Goal: Check status

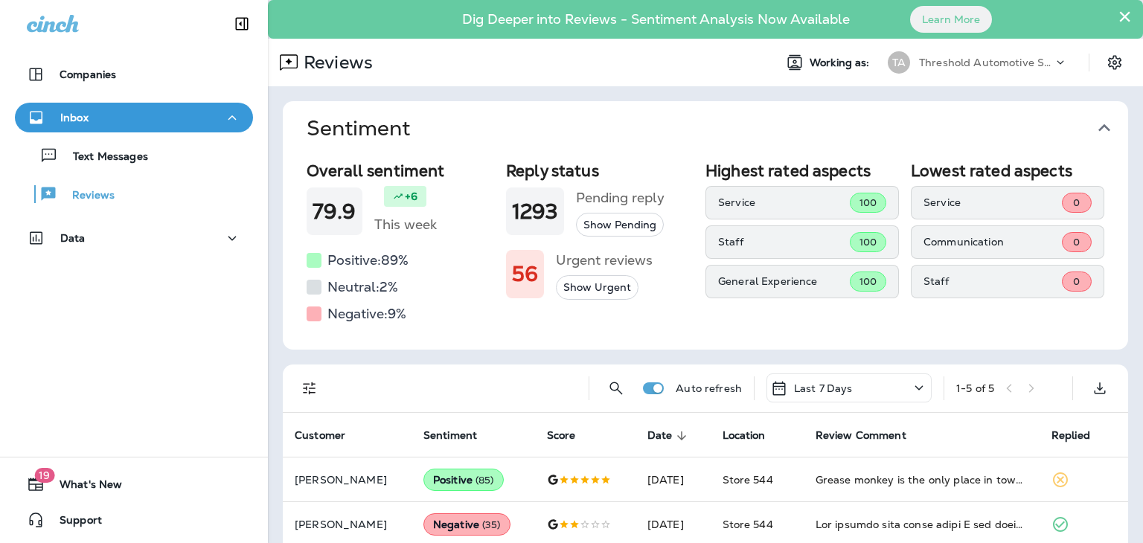
scroll to position [153, 0]
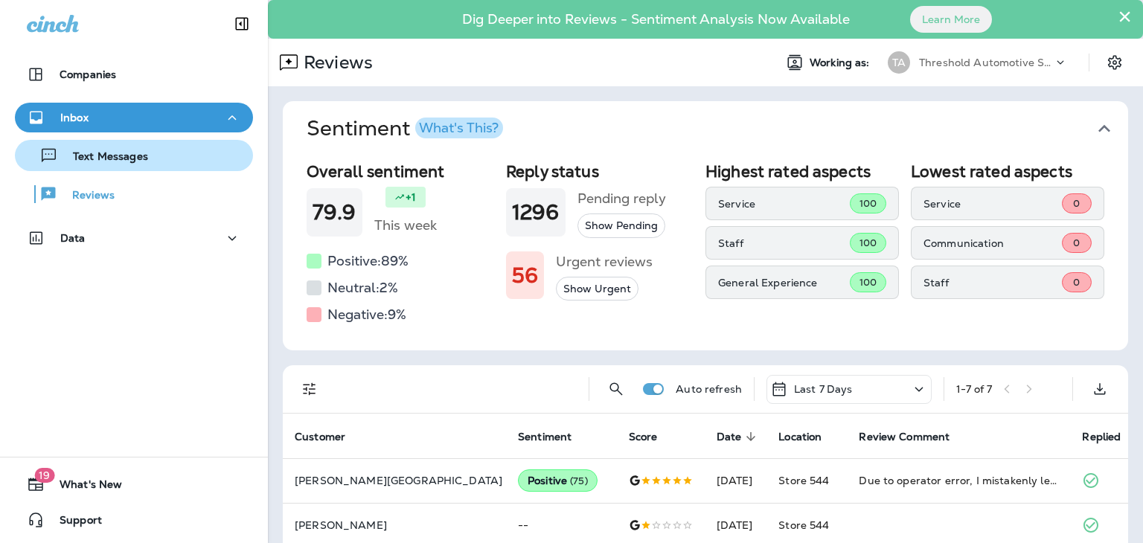
click at [139, 167] on button "Text Messages" at bounding box center [134, 155] width 238 height 31
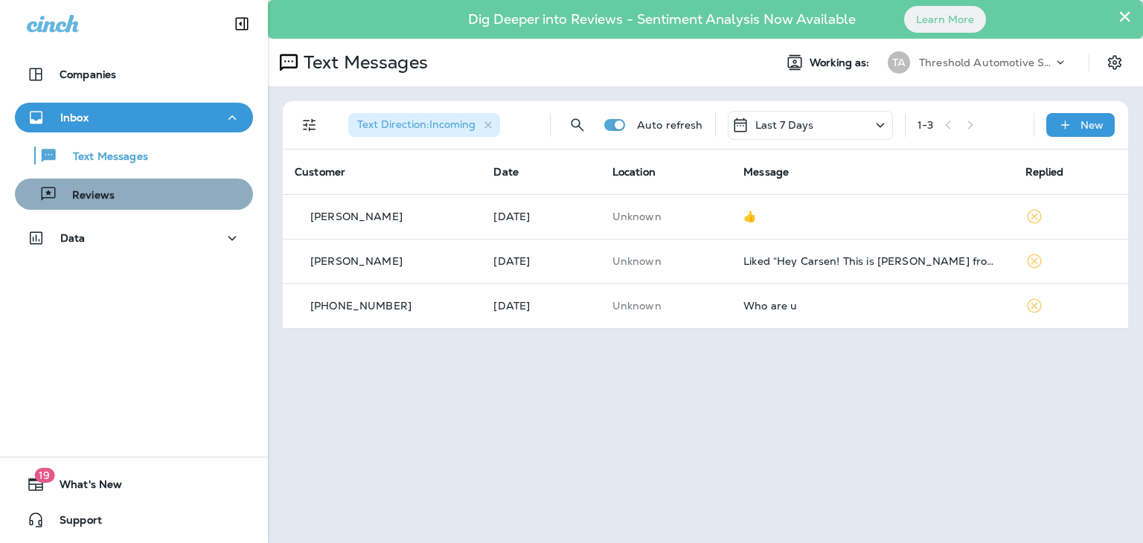
click at [135, 203] on div "Reviews" at bounding box center [134, 194] width 226 height 22
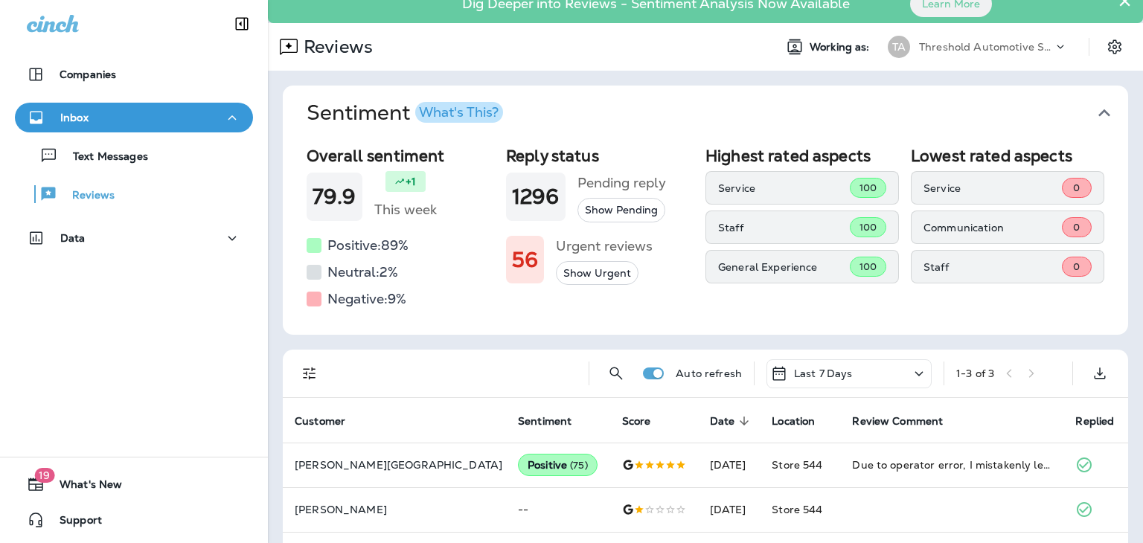
scroll to position [64, 0]
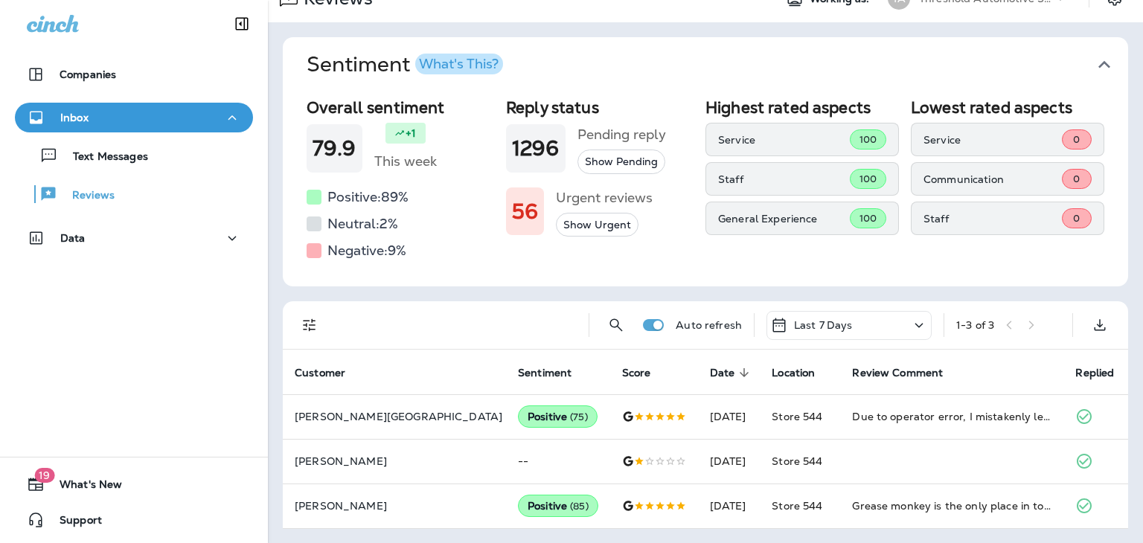
click at [910, 323] on icon at bounding box center [919, 325] width 18 height 19
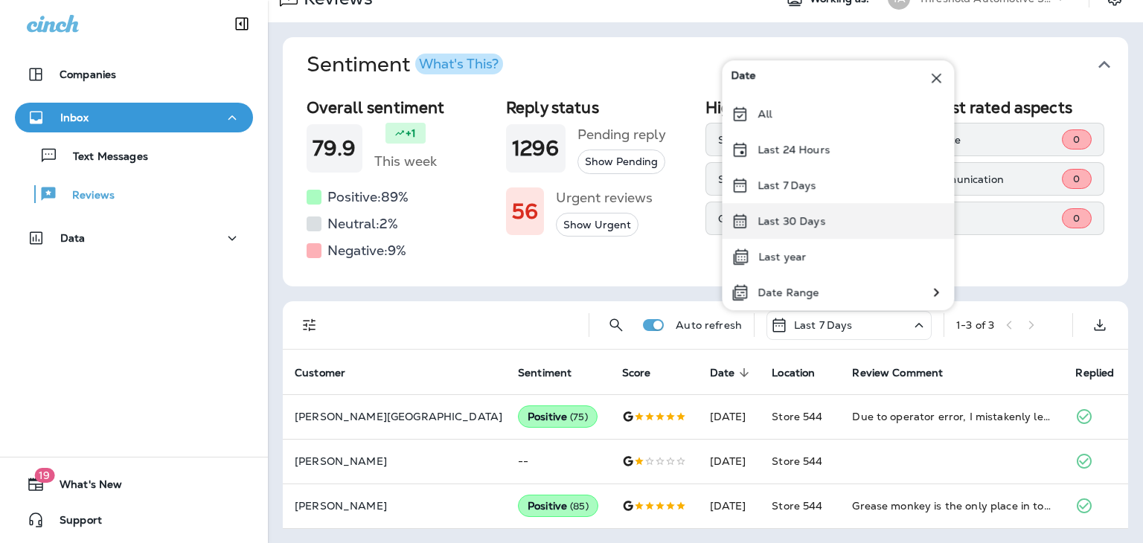
click at [837, 207] on div "Last 30 Days" at bounding box center [838, 221] width 232 height 36
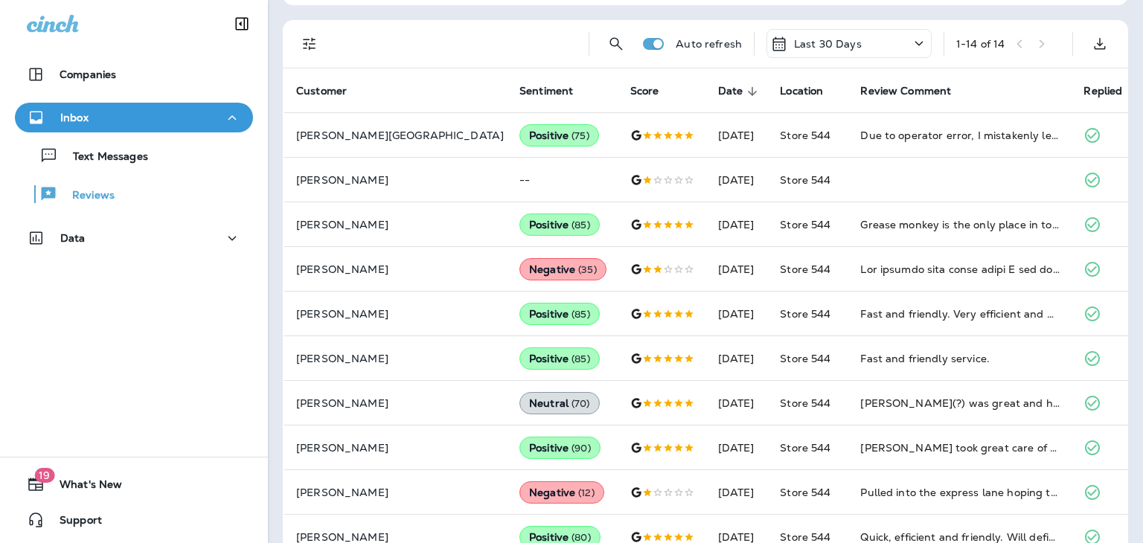
scroll to position [342, 0]
